Goal: Task Accomplishment & Management: Manage account settings

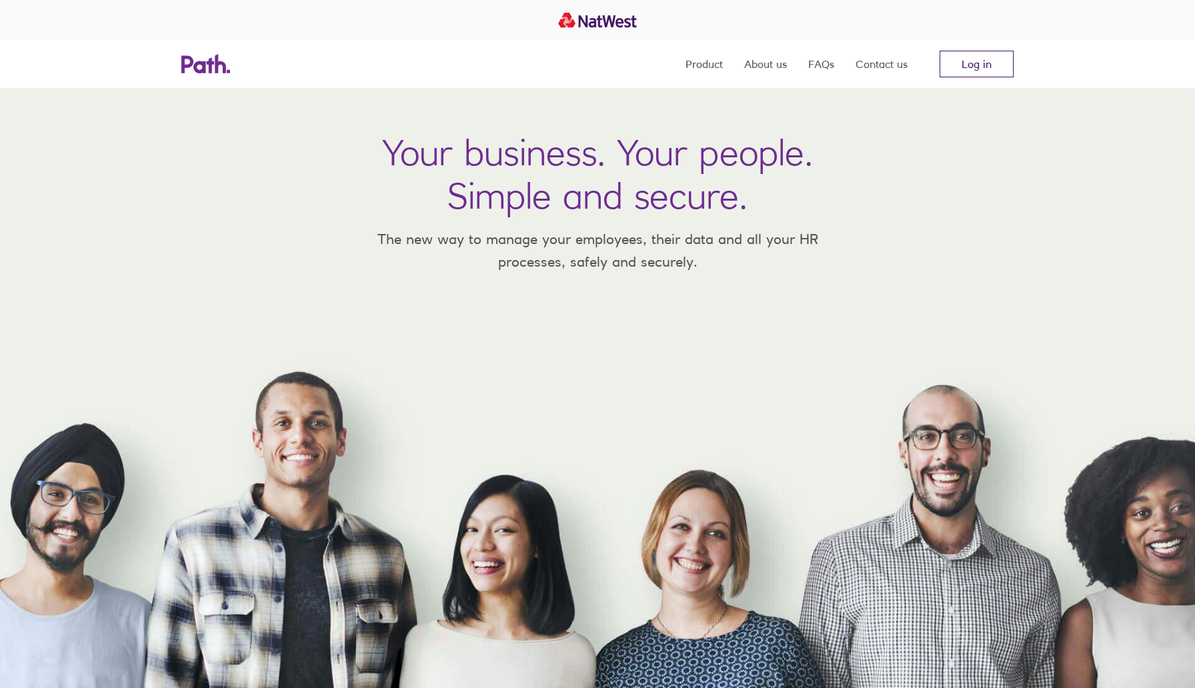
click at [980, 64] on link "Log in" at bounding box center [977, 64] width 74 height 27
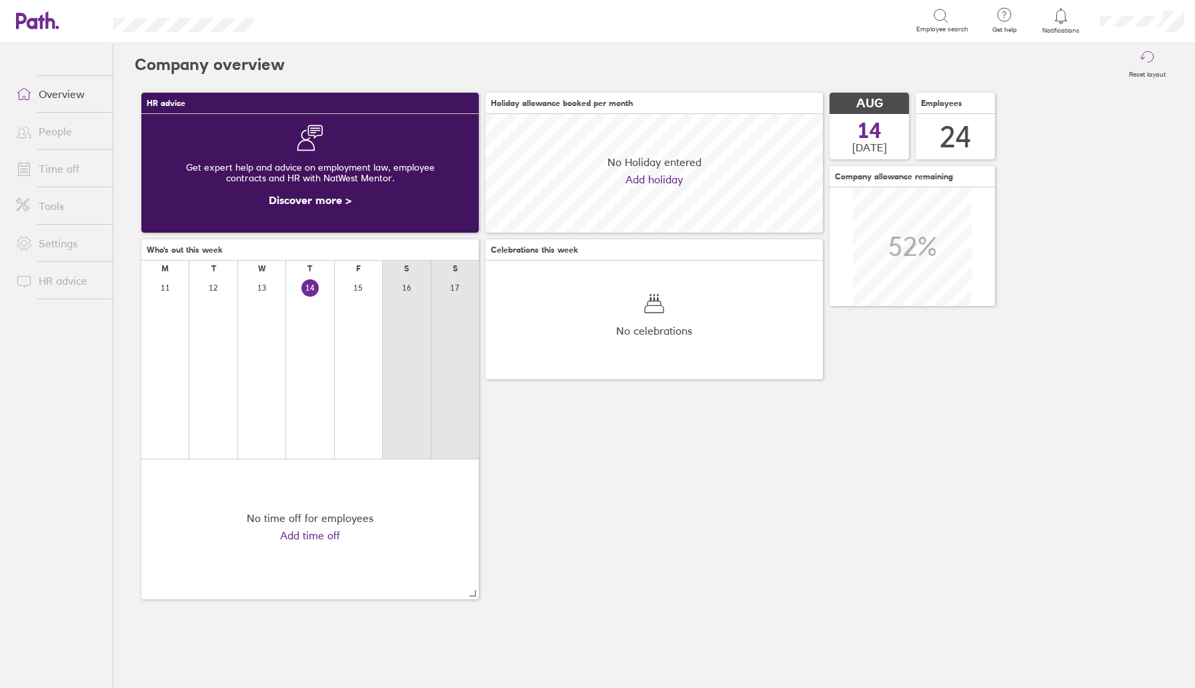
scroll to position [119, 337]
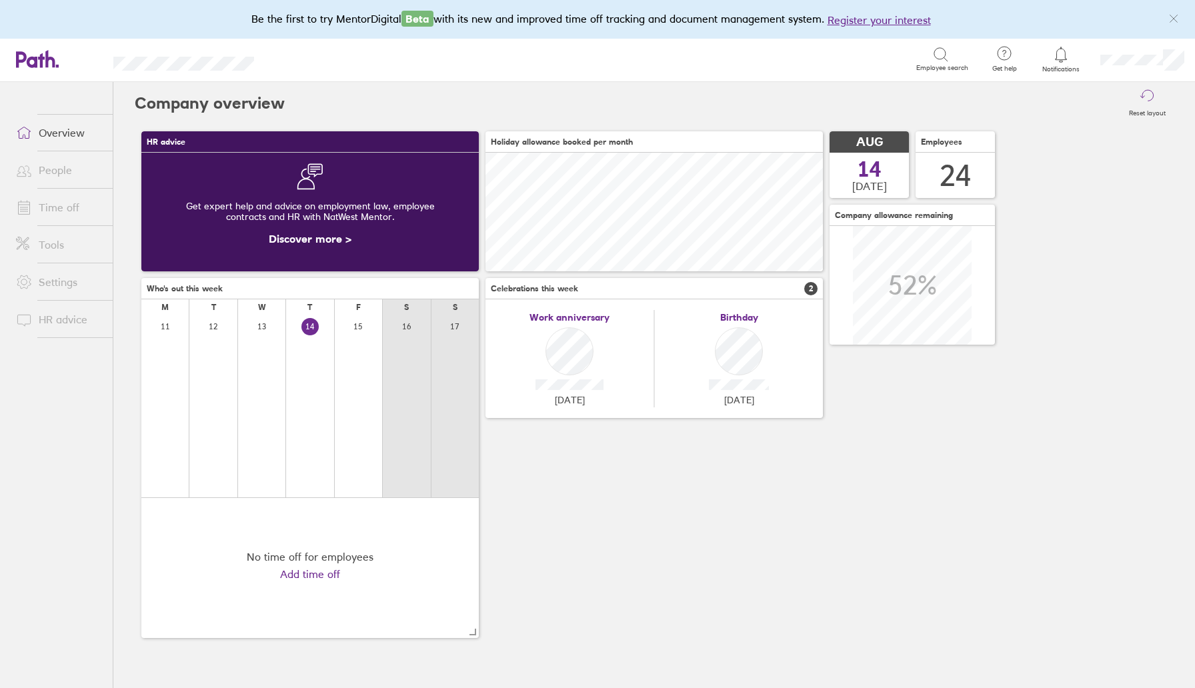
click at [43, 205] on link "Time off" at bounding box center [58, 207] width 107 height 27
